Goal: Check status

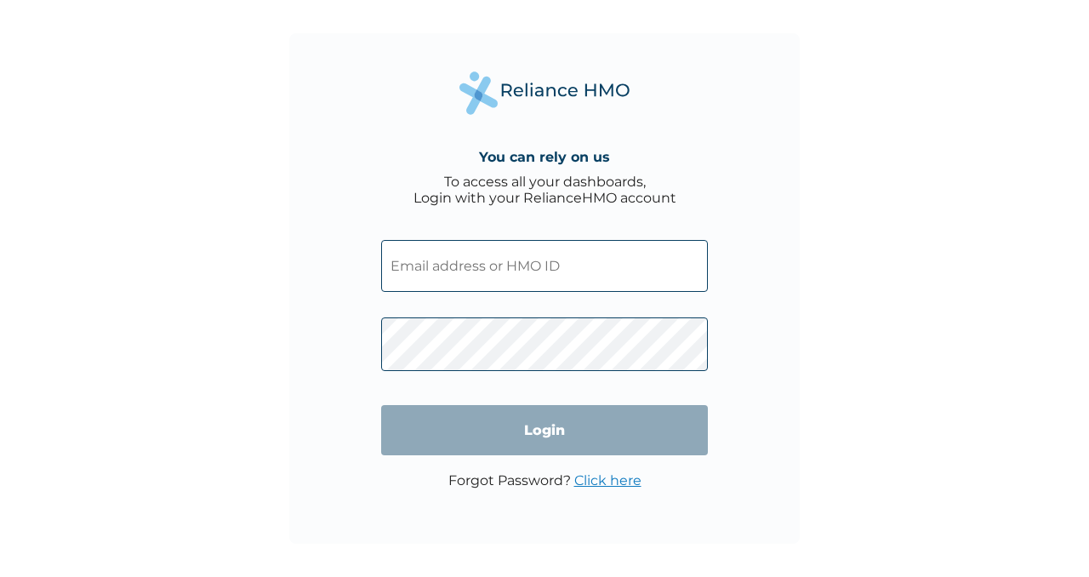
type input "[EMAIL_ADDRESS][DOMAIN_NAME]"
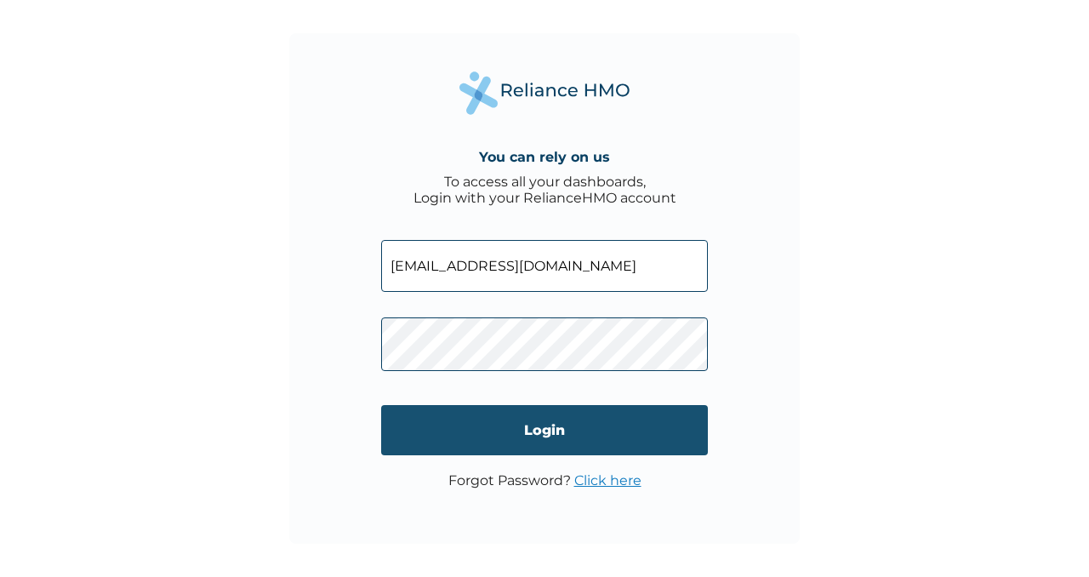
click at [525, 436] on input "Login" at bounding box center [544, 430] width 327 height 50
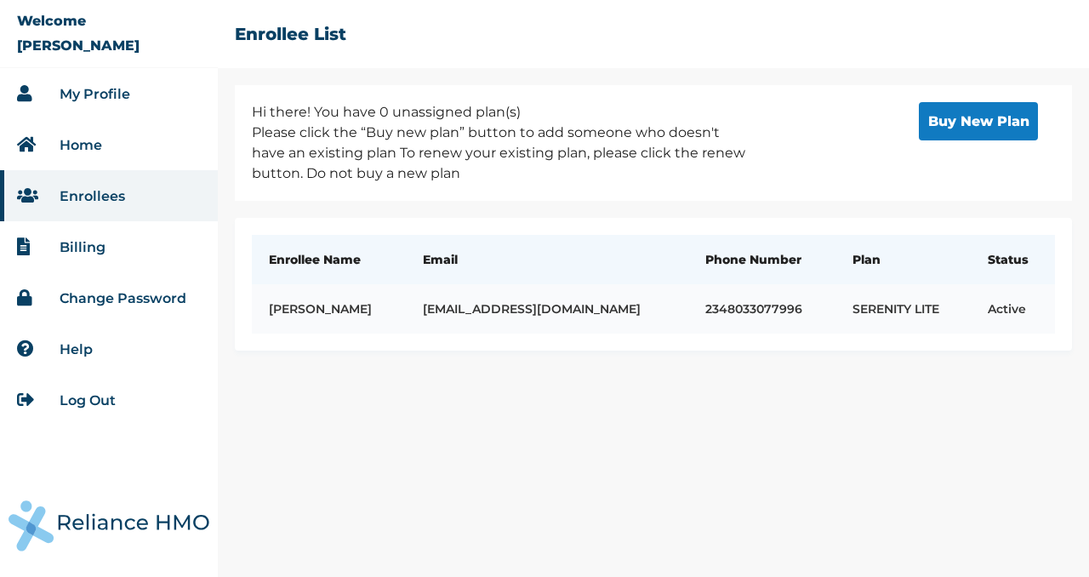
click at [642, 306] on td "abiolaabiona02@gmail.com" at bounding box center [547, 308] width 282 height 49
